Goal: Task Accomplishment & Management: Manage account settings

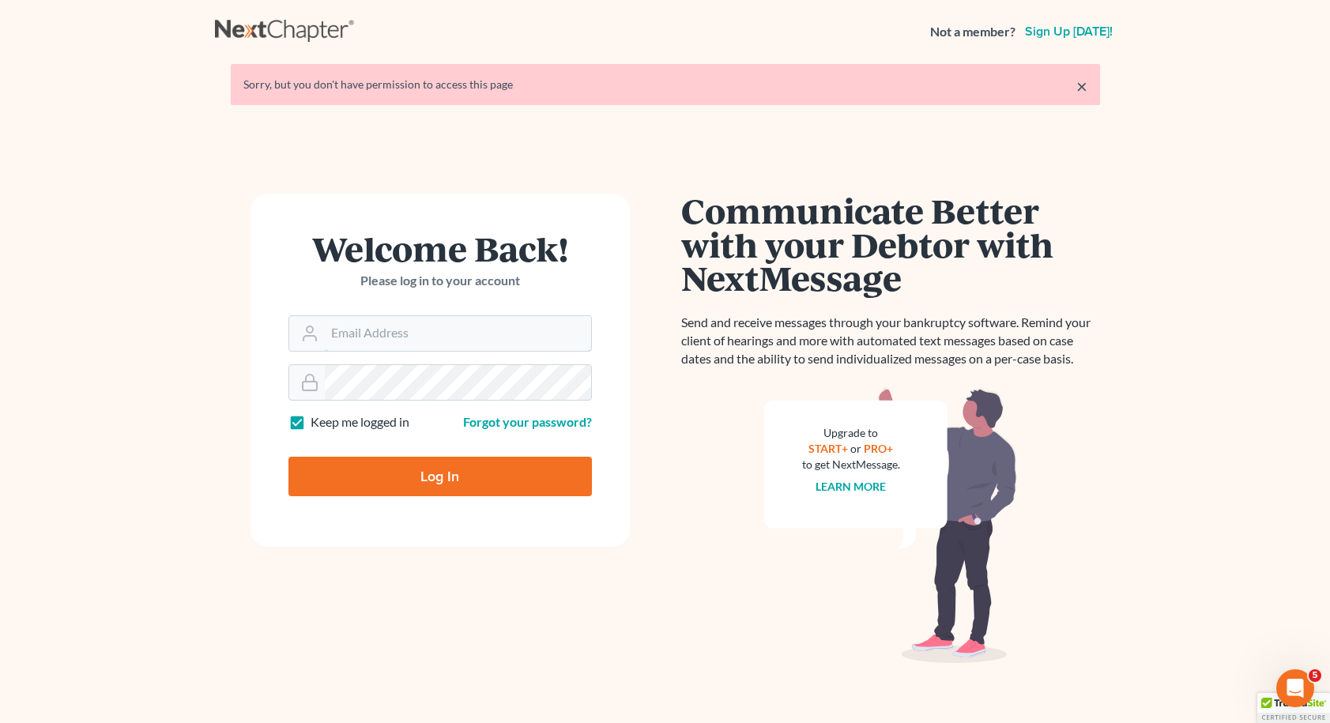
type input "[EMAIL_ADDRESS][DOMAIN_NAME]"
click at [439, 475] on input "Log In" at bounding box center [439, 477] width 303 height 40
type input "Thinking..."
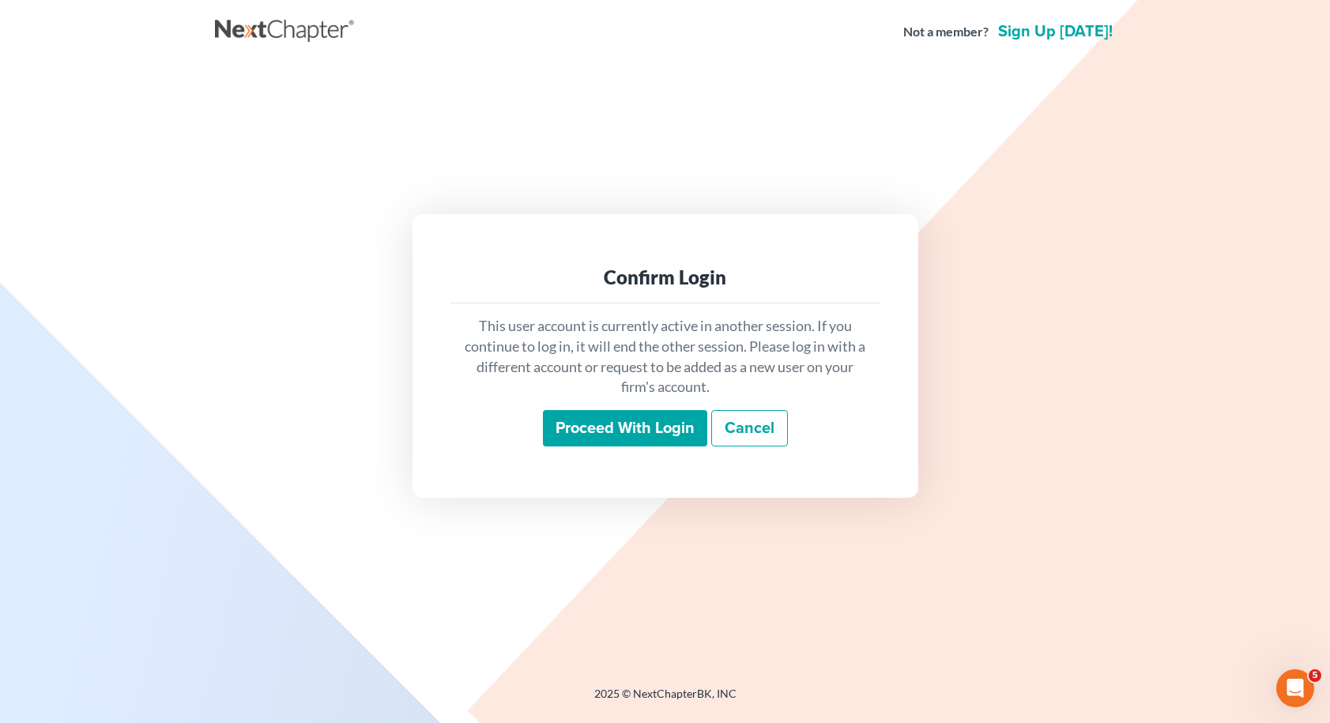
click at [688, 435] on input "Proceed with login" at bounding box center [625, 428] width 164 height 36
